Goal: Information Seeking & Learning: Stay updated

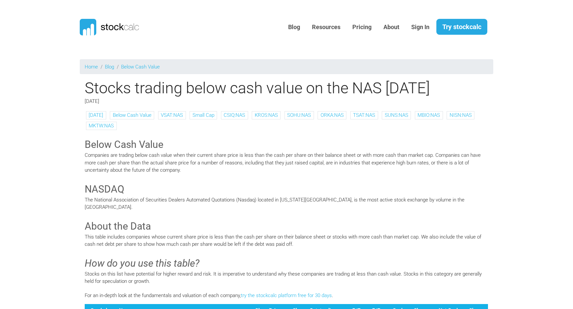
scroll to position [19, 0]
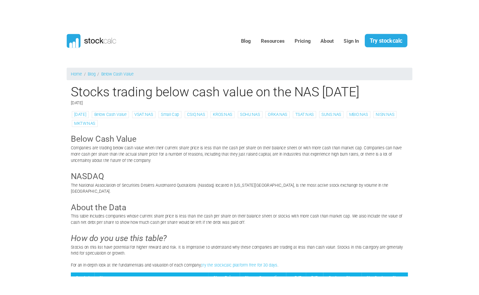
scroll to position [19, 0]
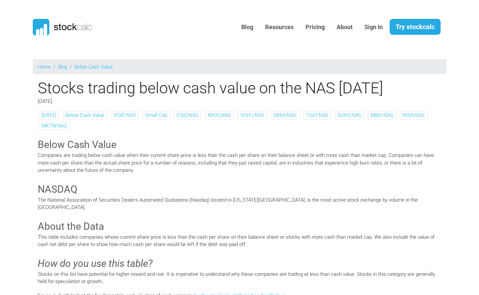
scroll to position [19, 0]
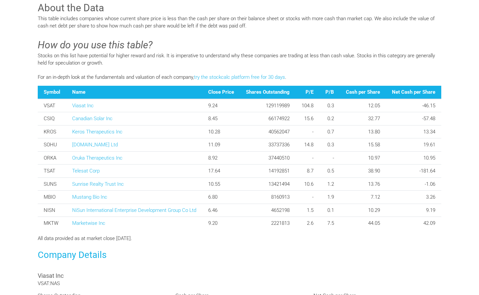
scroll to position [200, 0]
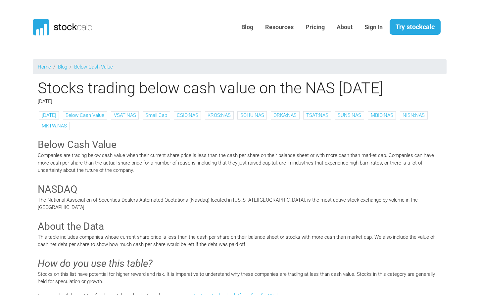
scroll to position [399, 0]
